Goal: Find specific page/section: Find specific page/section

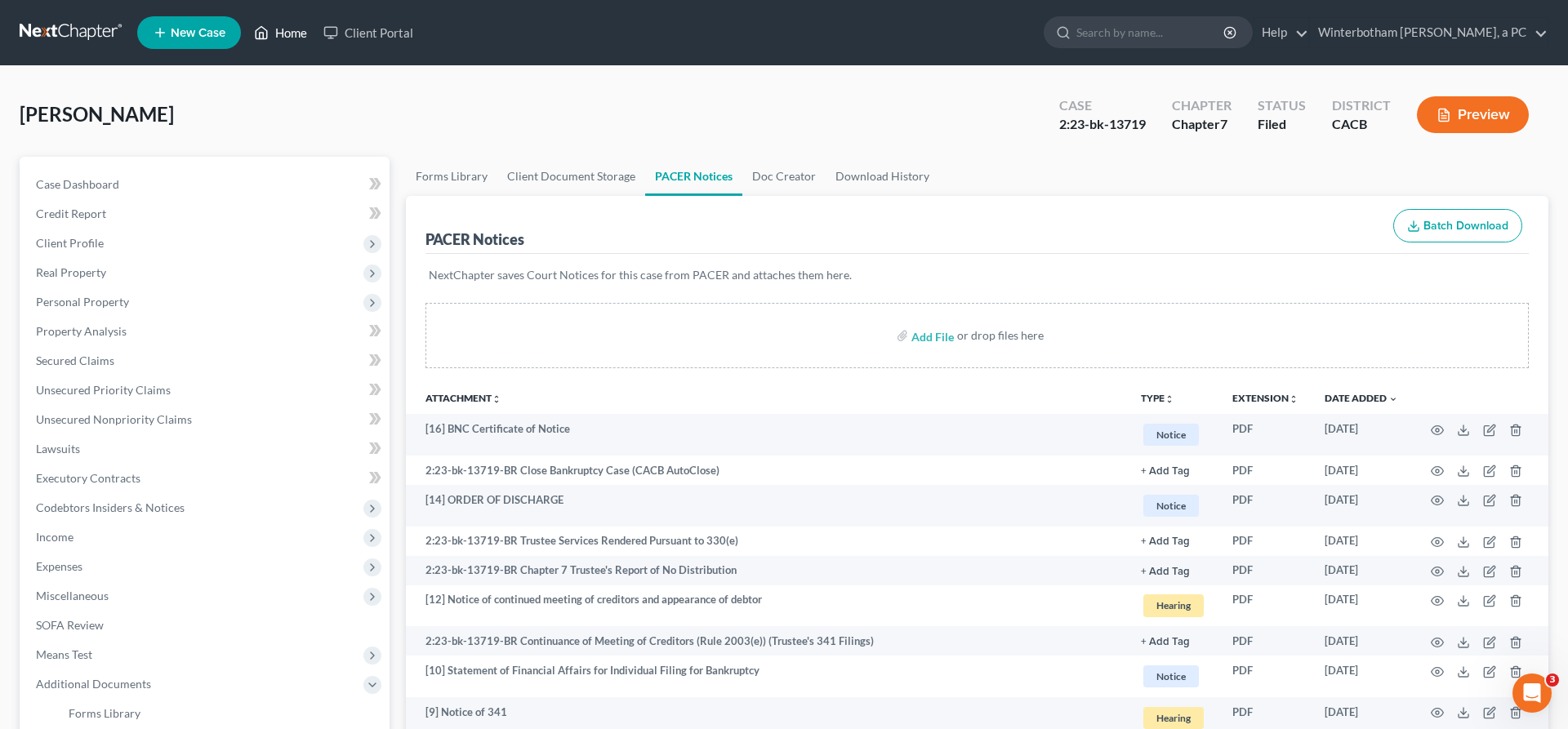
click at [246, 28] on link "Home" at bounding box center [281, 33] width 69 height 29
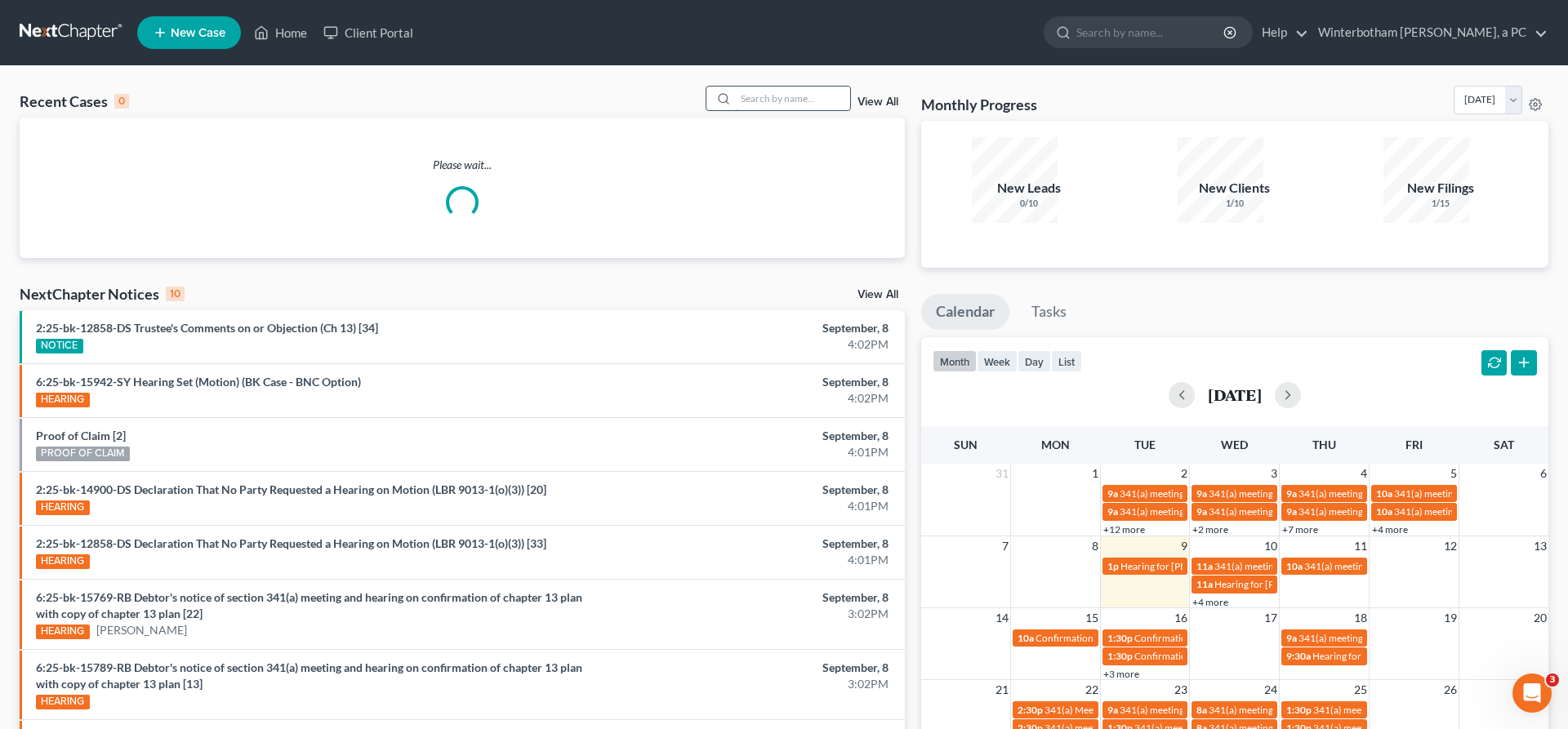
click at [817, 87] on input "search" at bounding box center [793, 98] width 114 height 23
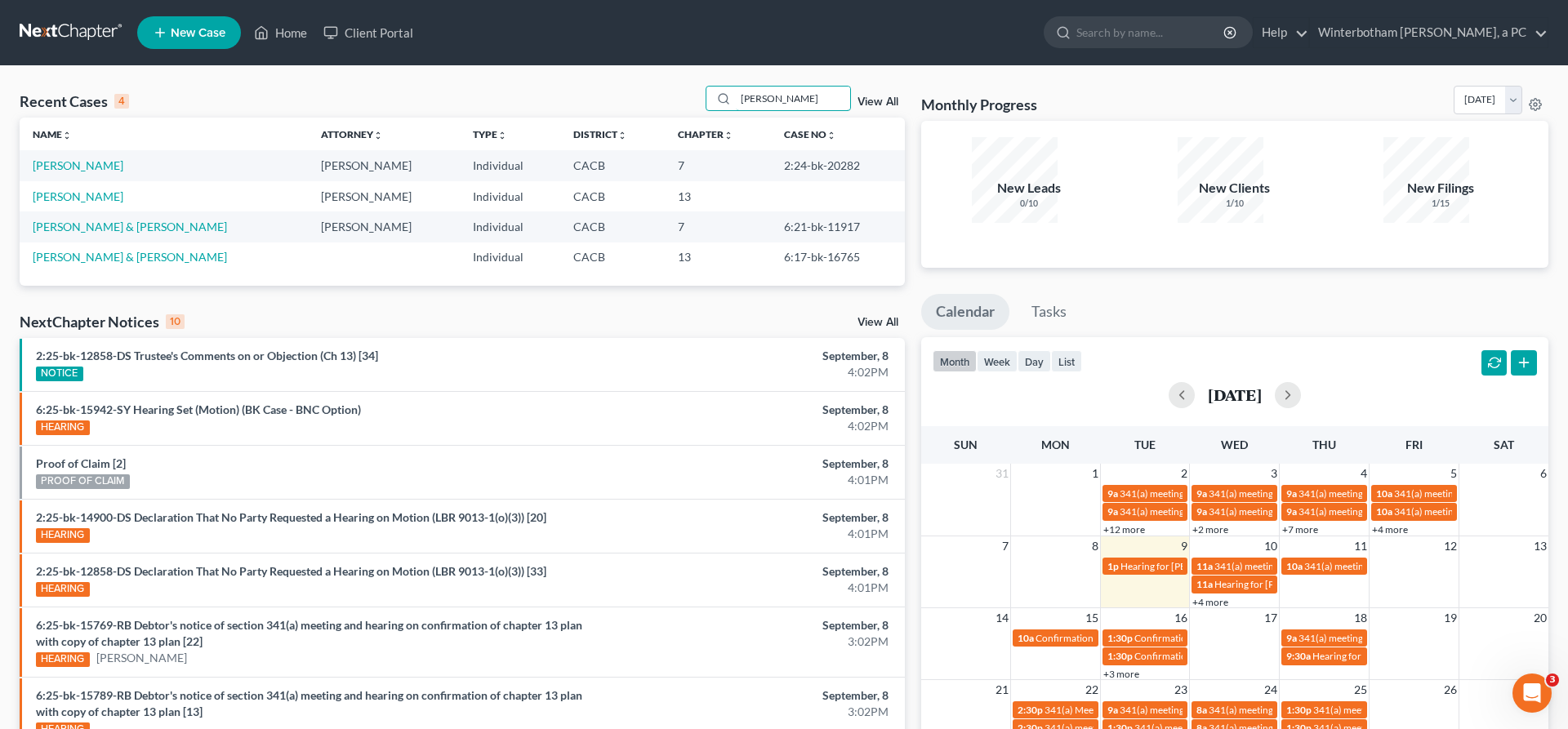
drag, startPoint x: 815, startPoint y: 81, endPoint x: 569, endPoint y: 77, distance: 246.0
click at [736, 87] on input "[PERSON_NAME]" at bounding box center [793, 98] width 114 height 23
type input "cade"
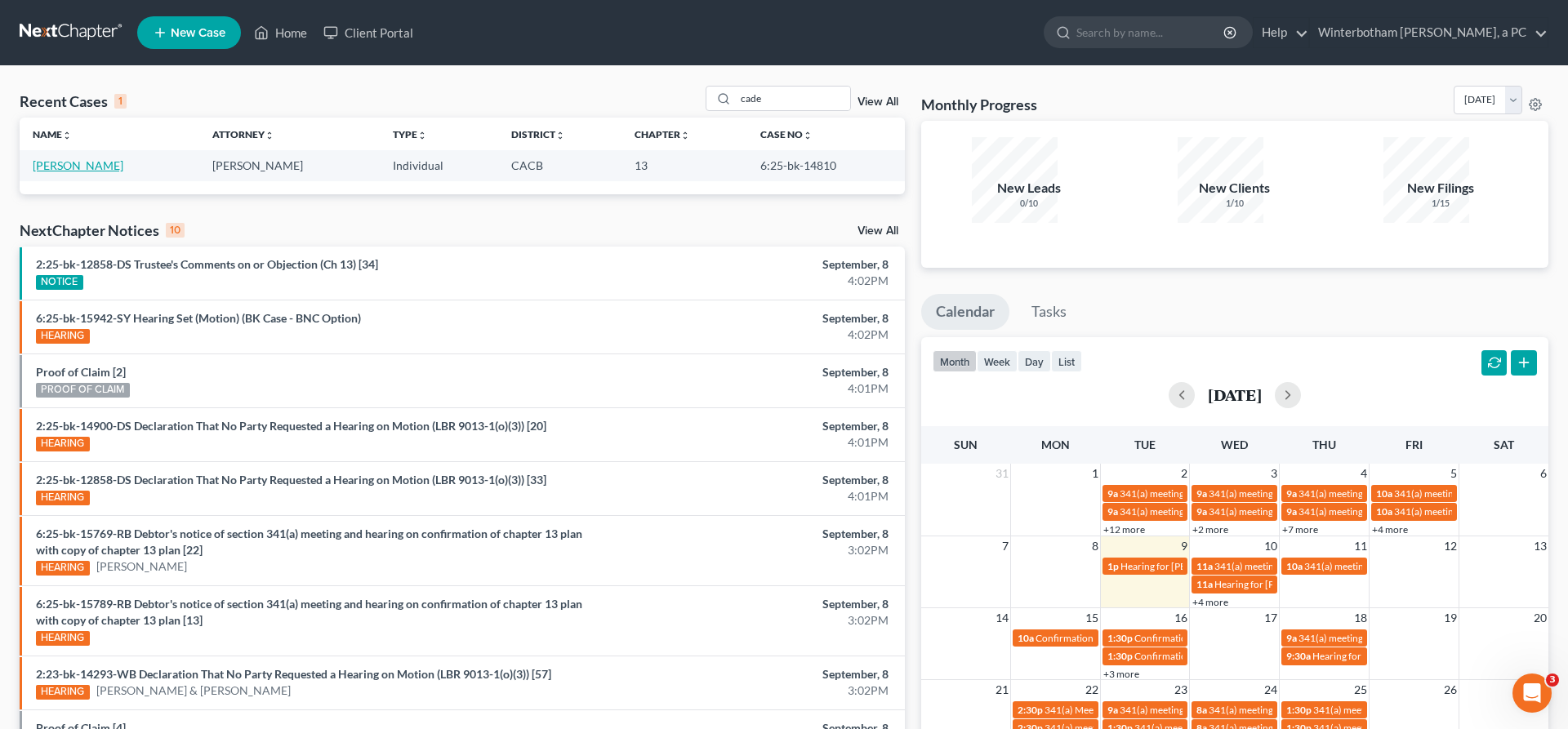
click at [61, 159] on link "[PERSON_NAME]" at bounding box center [78, 166] width 91 height 14
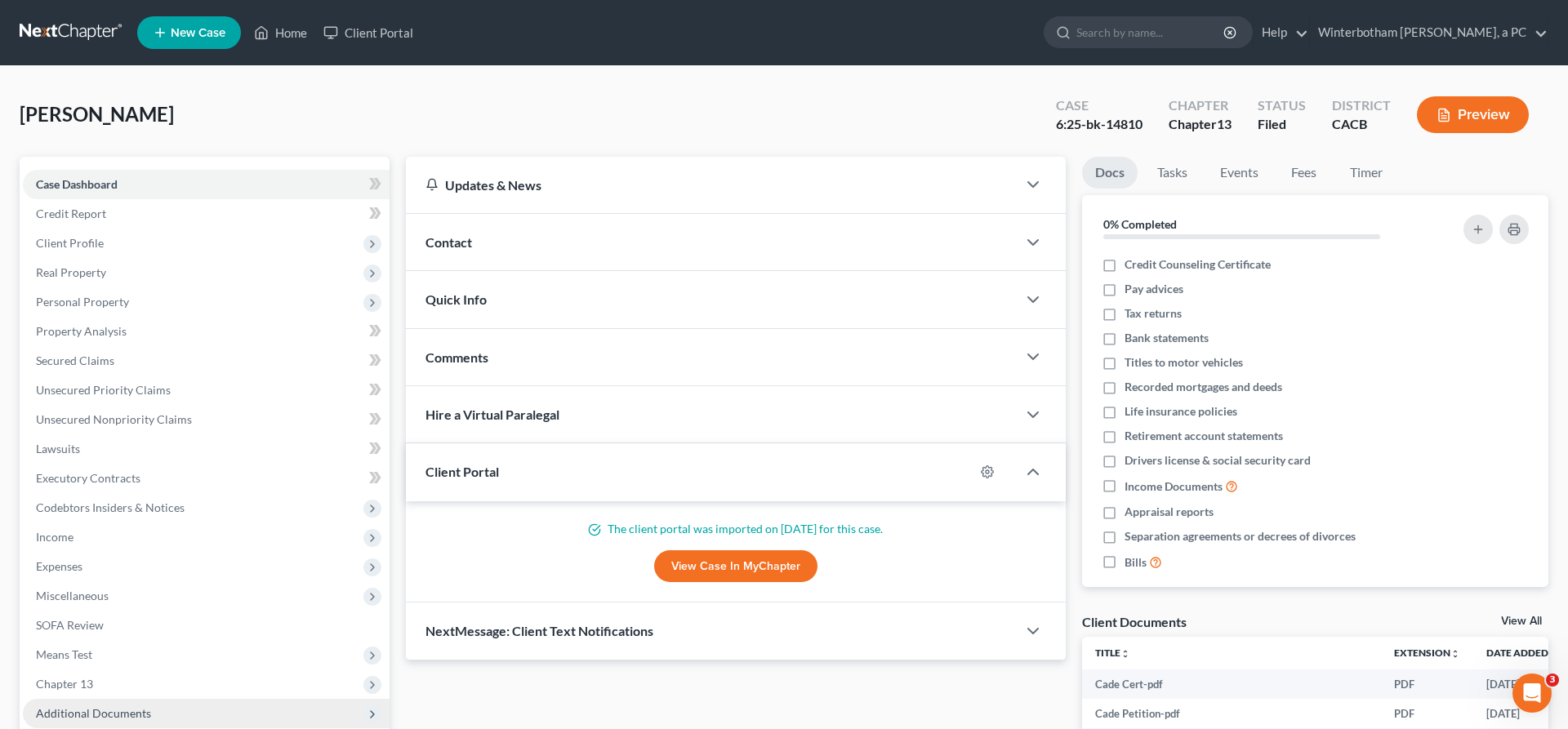
click at [129, 699] on span "Additional Documents" at bounding box center [205, 713] width 367 height 29
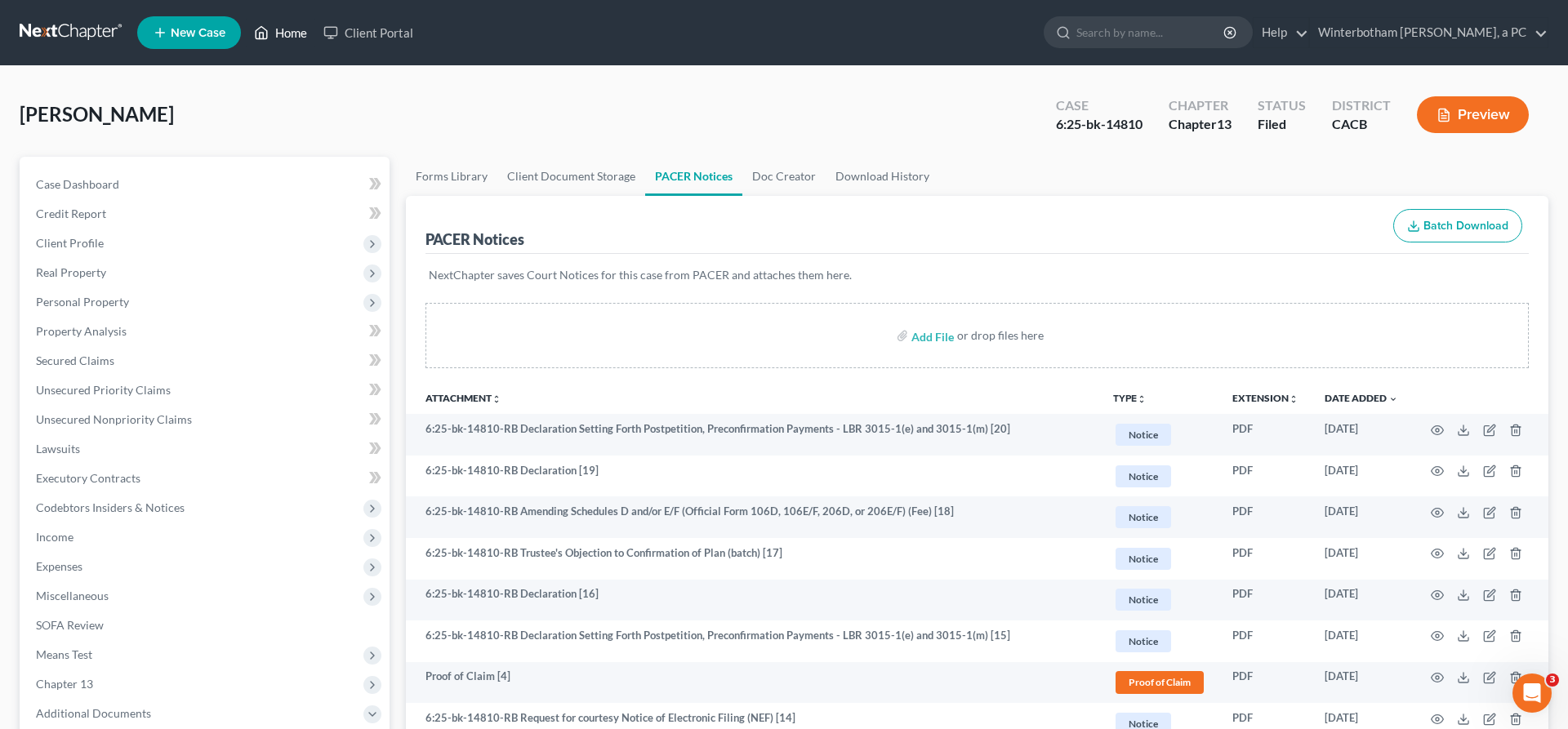
click at [246, 27] on link "Home" at bounding box center [281, 33] width 69 height 29
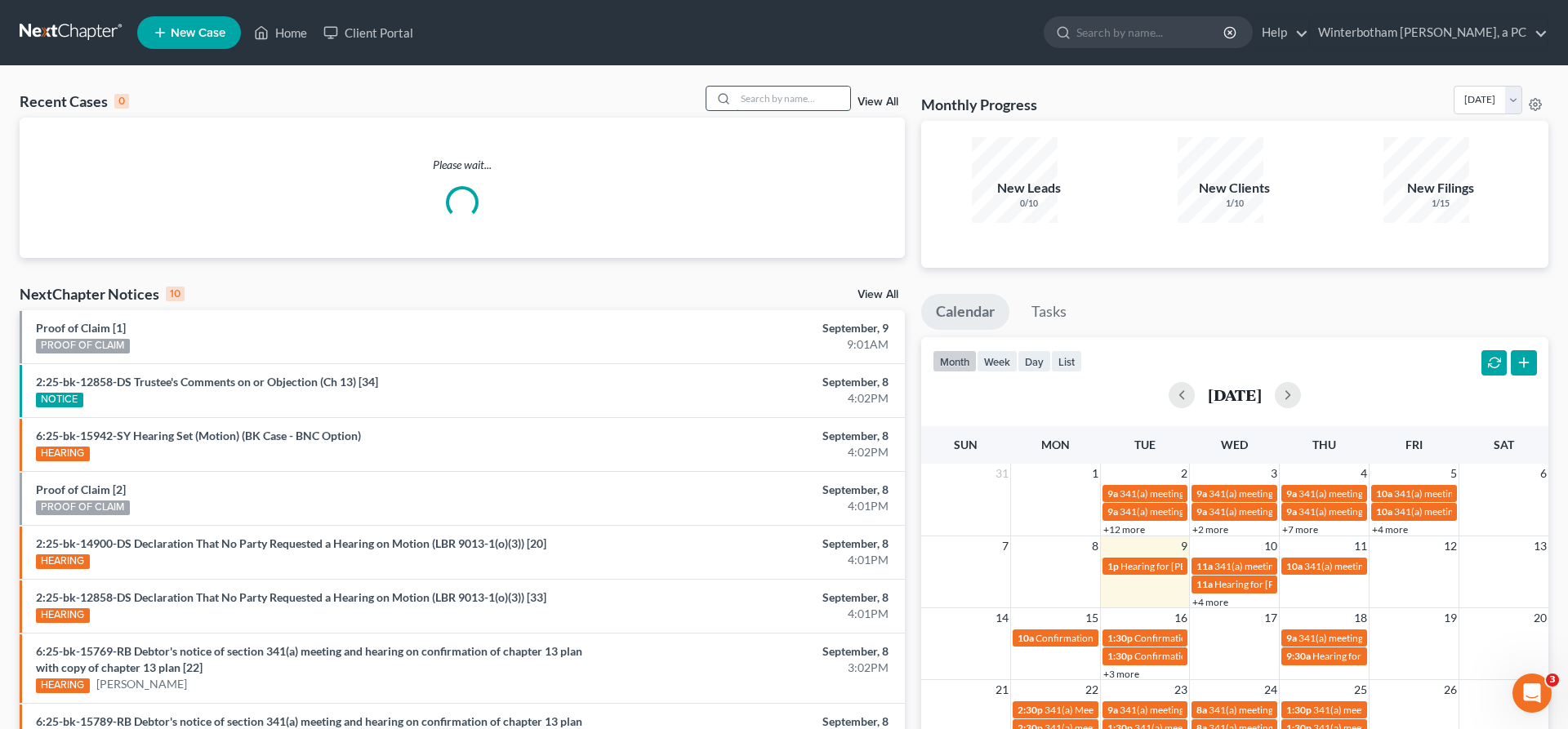
click at [824, 87] on input "search" at bounding box center [793, 98] width 114 height 23
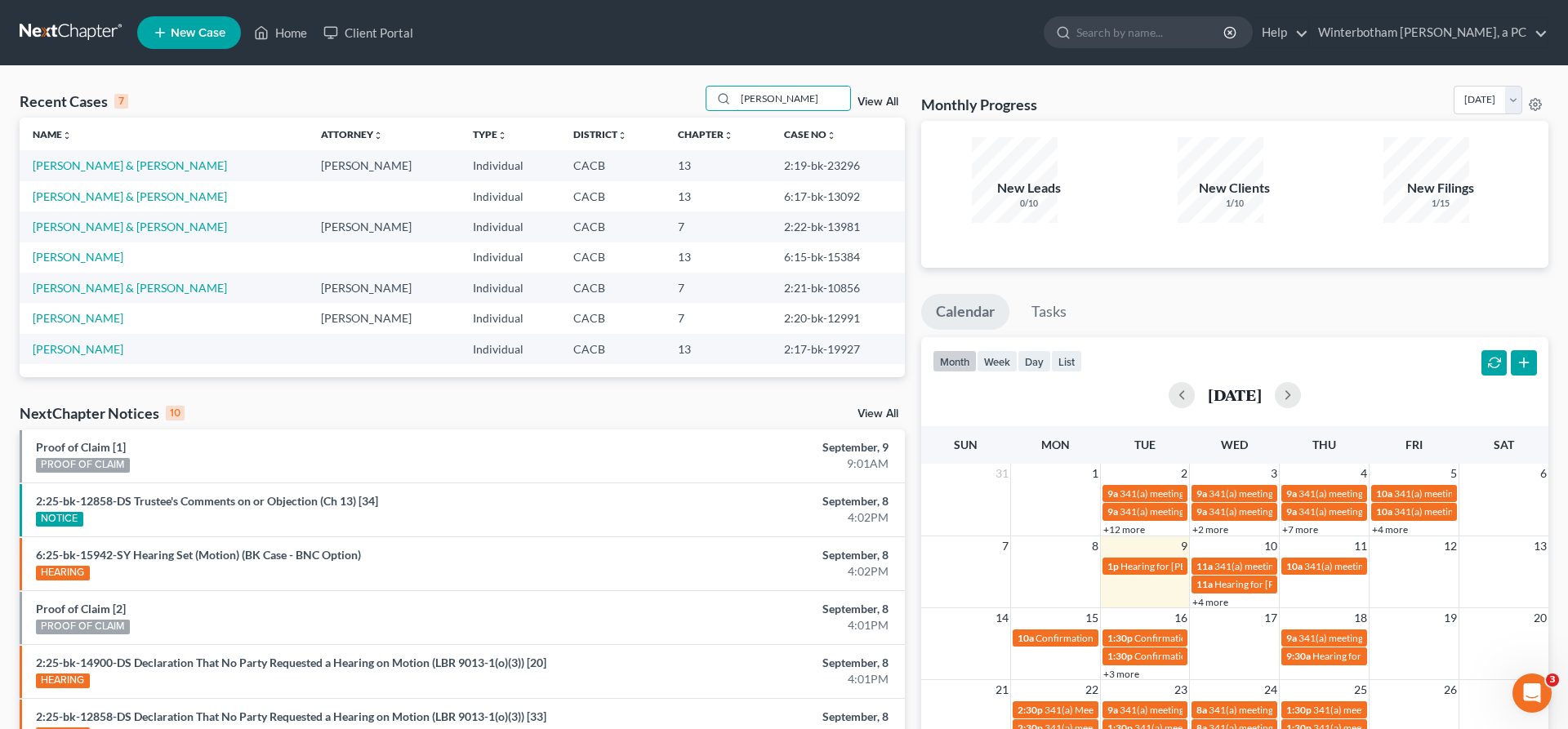
drag, startPoint x: 831, startPoint y: 77, endPoint x: 628, endPoint y: 102, distance: 204.5
click at [736, 101] on input "[PERSON_NAME]" at bounding box center [793, 98] width 114 height 23
type input "[PERSON_NAME]"
